Goal: Task Accomplishment & Management: Manage account settings

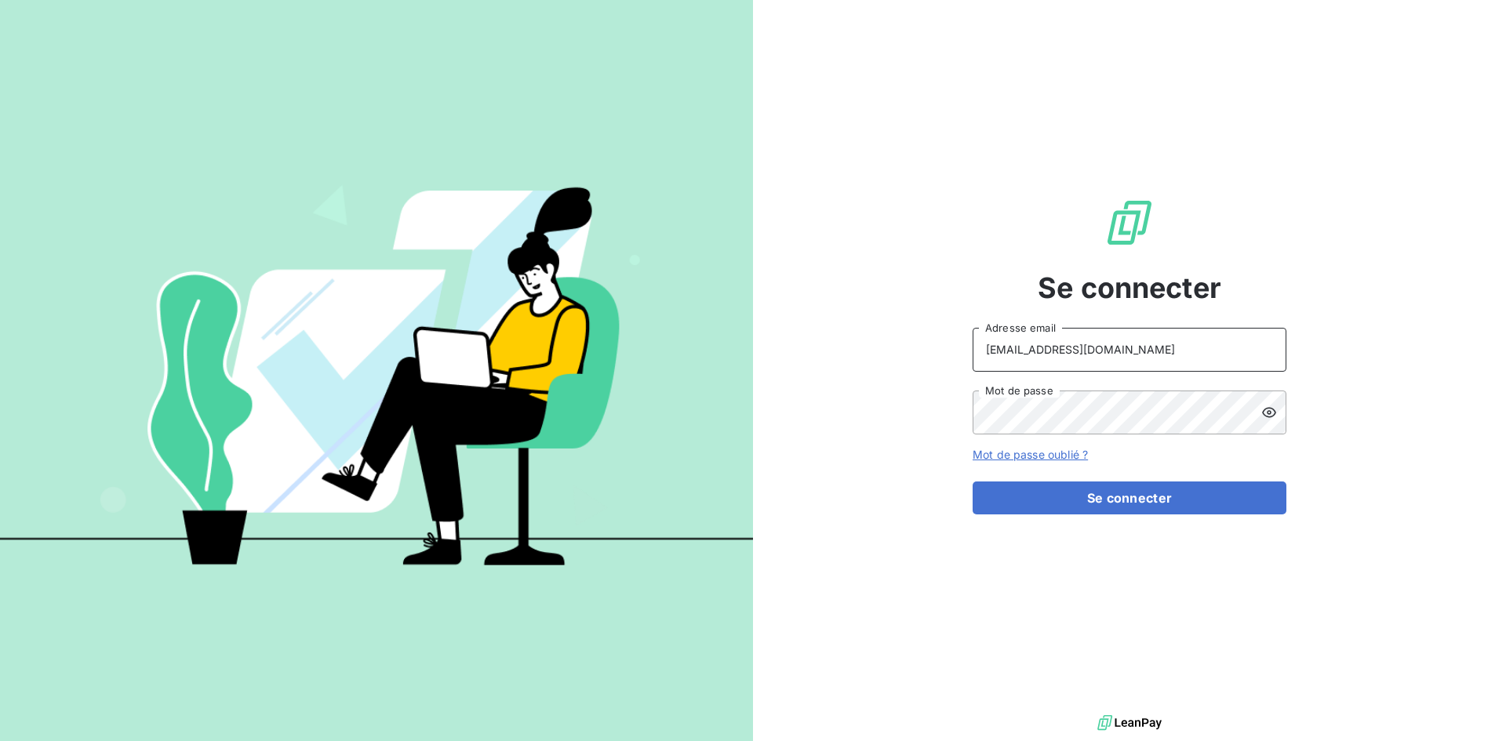
click at [1123, 347] on input "[EMAIL_ADDRESS][DOMAIN_NAME]" at bounding box center [1129, 350] width 314 height 44
type input "[EMAIL_ADDRESS][DOMAIN_NAME]"
click at [1115, 496] on button "Se connecter" at bounding box center [1129, 497] width 314 height 33
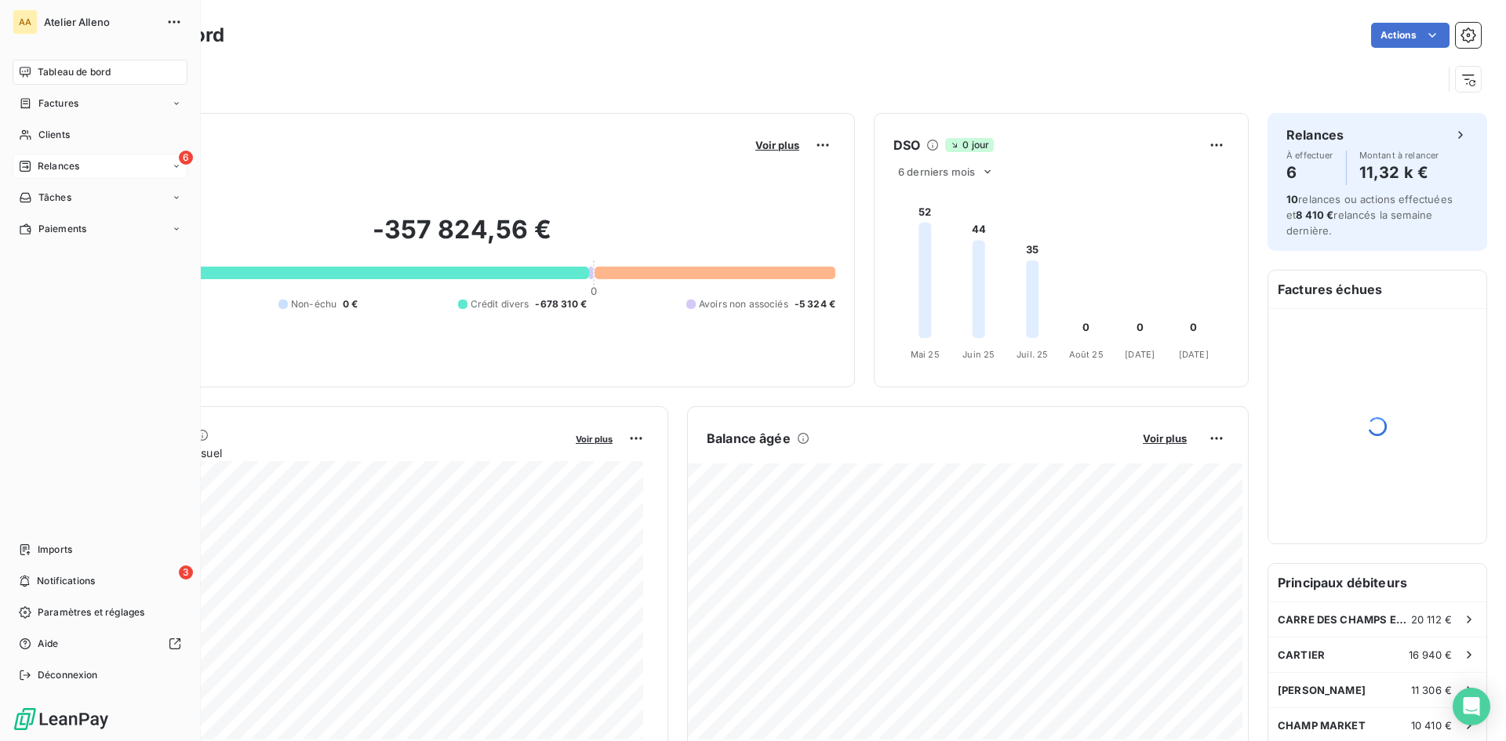
click at [73, 172] on span "Relances" at bounding box center [59, 166] width 42 height 14
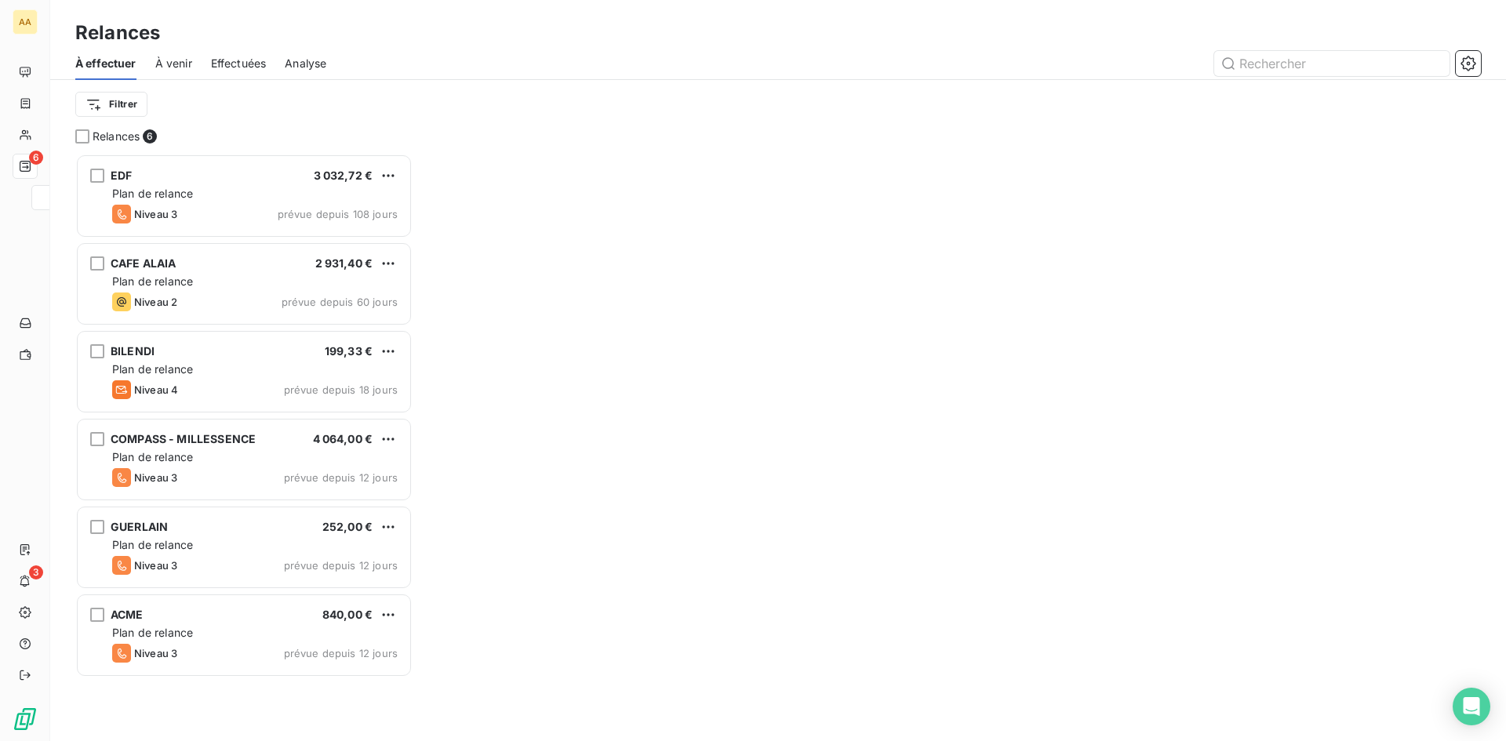
scroll to position [576, 325]
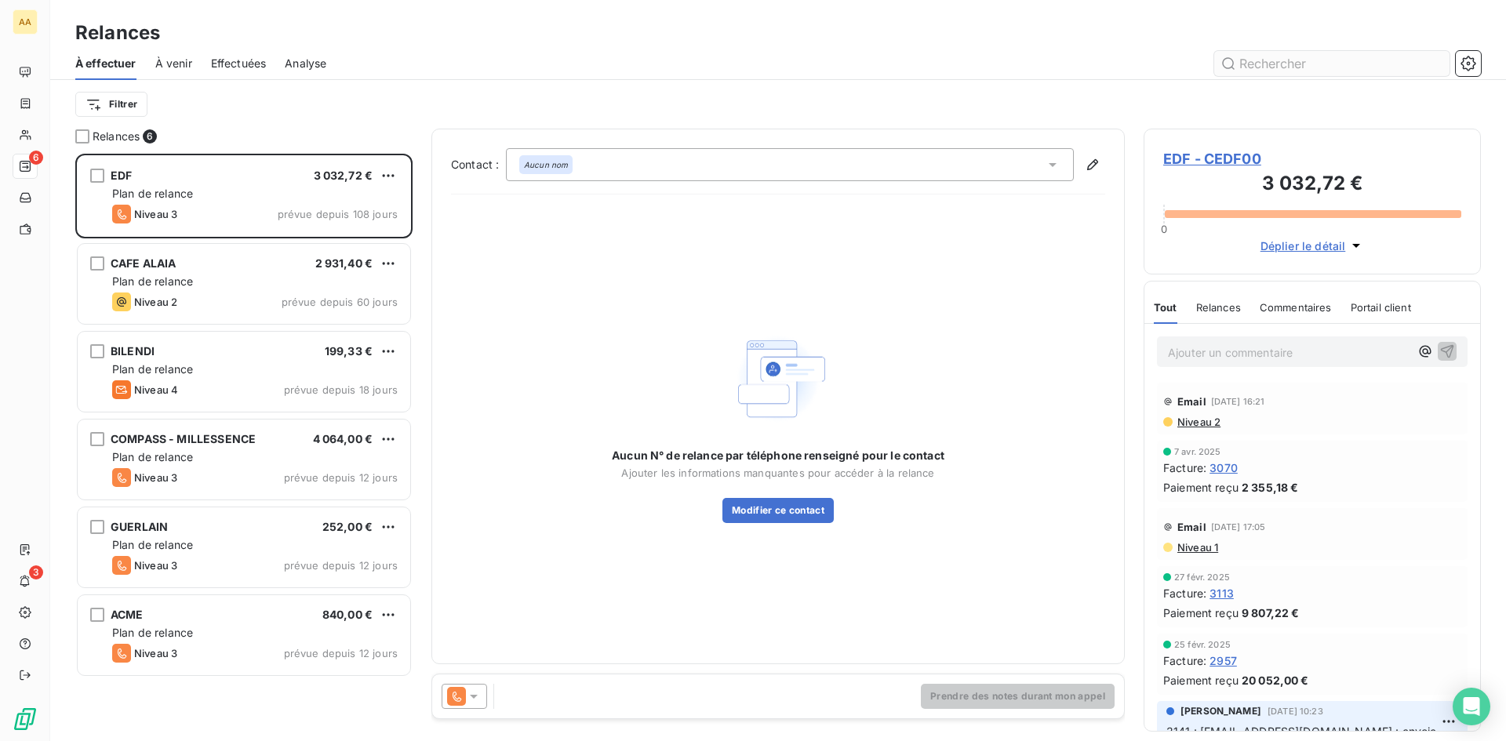
click at [1271, 60] on input "text" at bounding box center [1331, 63] width 235 height 25
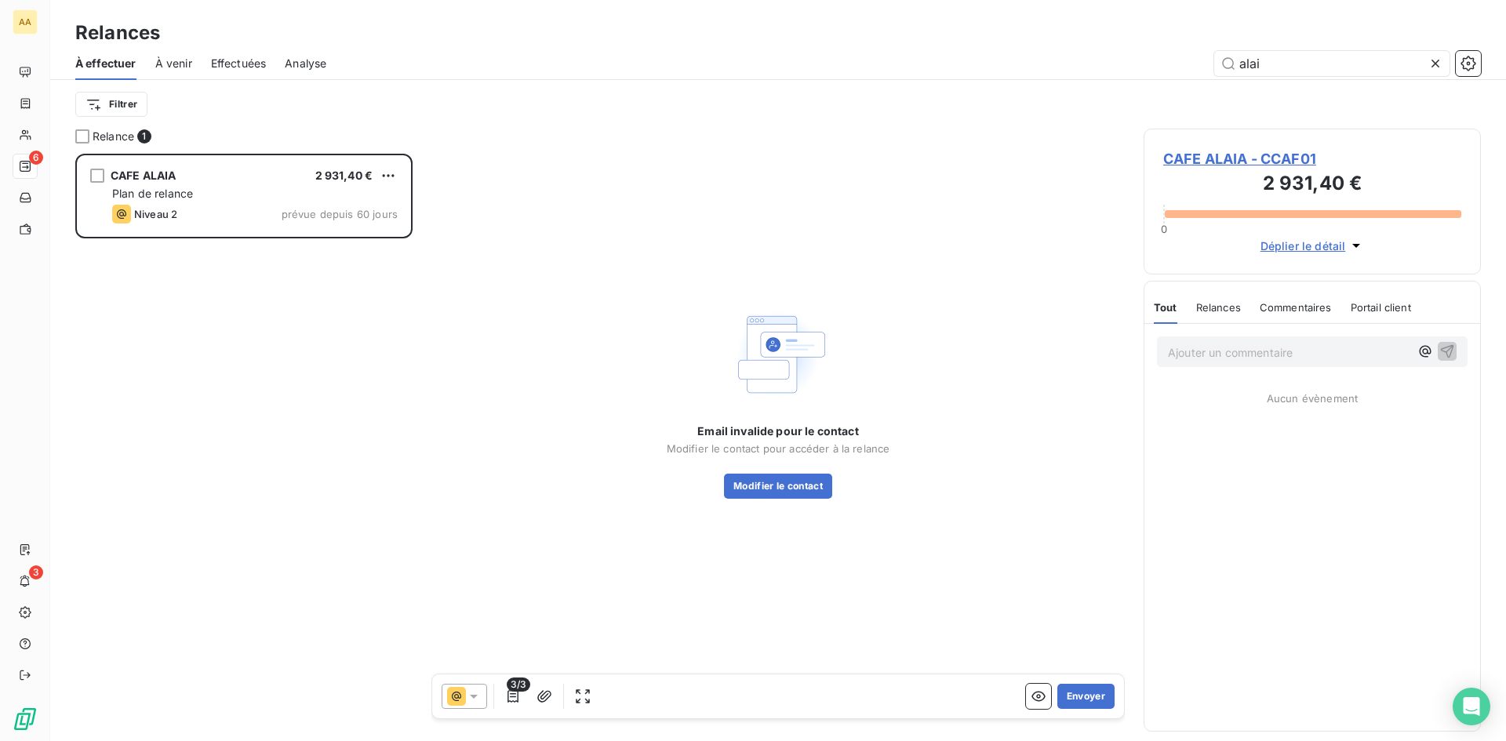
scroll to position [576, 325]
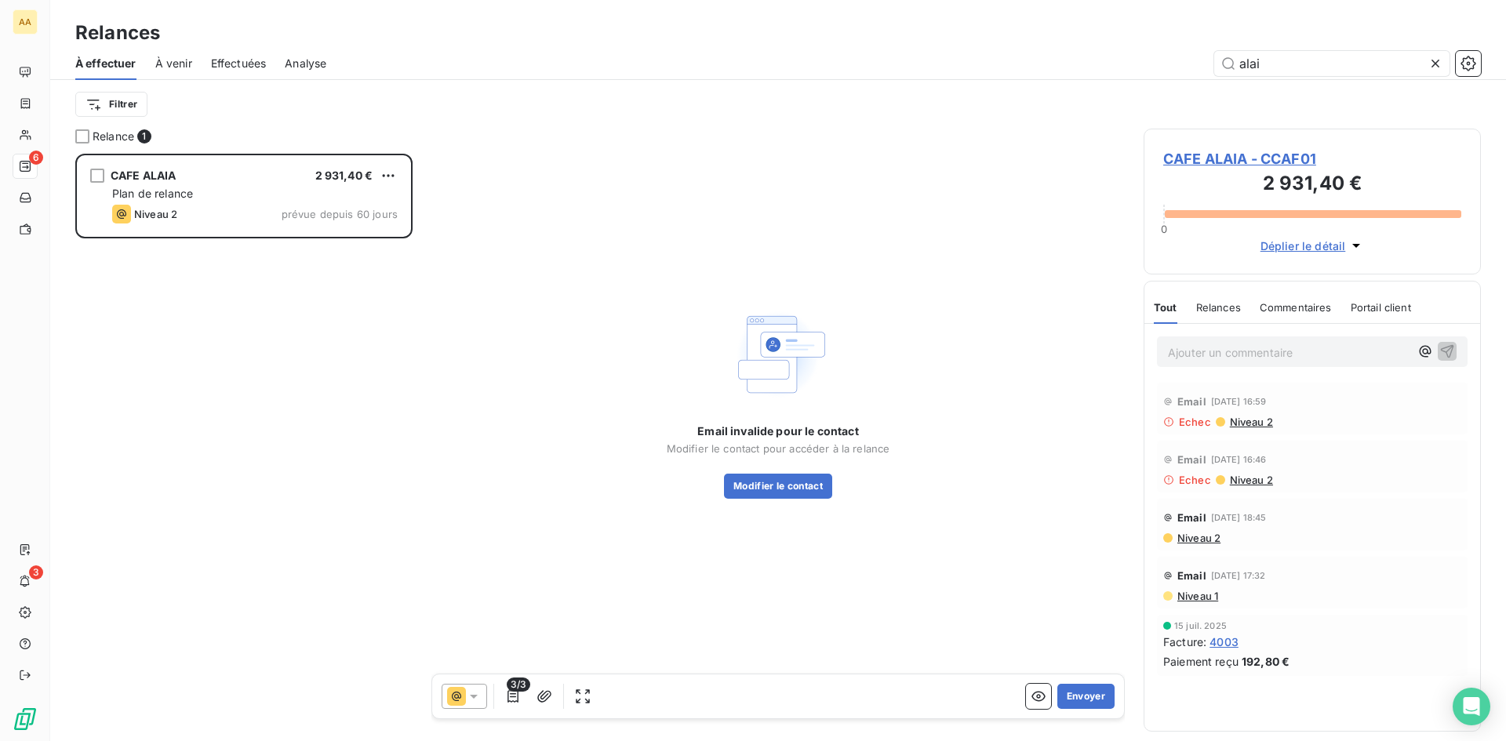
type input "alai"
